Goal: Check status: Check status

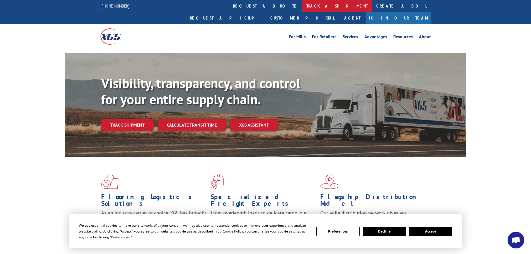
click at [302, 7] on link "track a shipment" at bounding box center [337, 6] width 70 height 12
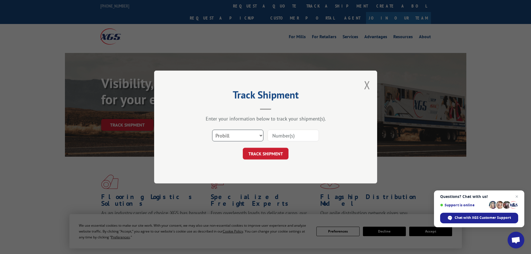
click at [245, 133] on select "Select category... Probill BOL PO" at bounding box center [237, 136] width 51 height 12
select select "bol"
click at [212, 130] on select "Select category... Probill BOL PO" at bounding box center [237, 136] width 51 height 12
click at [274, 135] on input at bounding box center [293, 136] width 51 height 12
paste input "5620413"
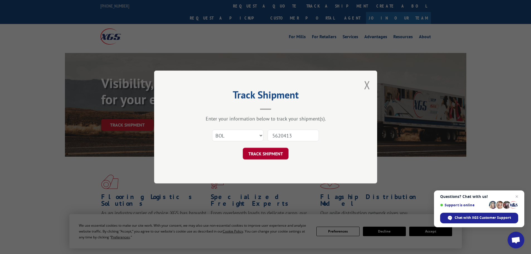
type input "5620413"
click at [273, 153] on button "TRACK SHIPMENT" at bounding box center [266, 154] width 46 height 12
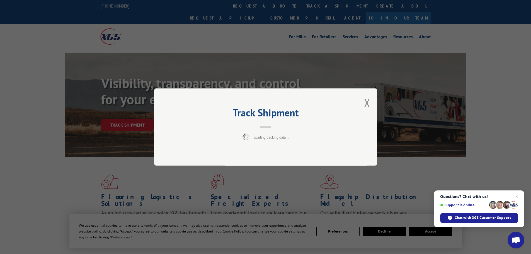
click at [517, 197] on span "Close chat" at bounding box center [517, 196] width 7 height 7
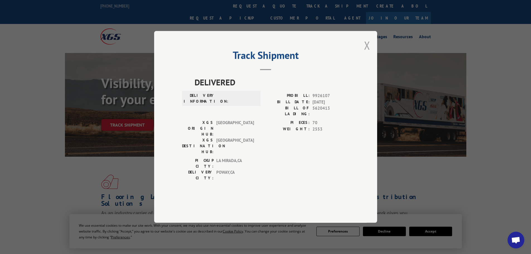
click at [368, 53] on button "Close modal" at bounding box center [367, 45] width 6 height 15
